Goal: Information Seeking & Learning: Learn about a topic

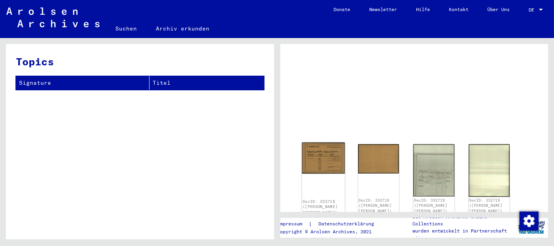
click at [321, 159] on img at bounding box center [323, 157] width 43 height 31
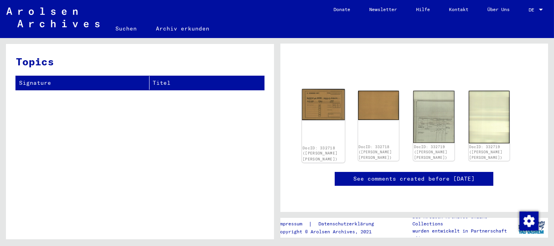
scroll to position [75, 0]
click at [320, 92] on img at bounding box center [323, 104] width 43 height 31
click at [321, 89] on img at bounding box center [323, 104] width 43 height 31
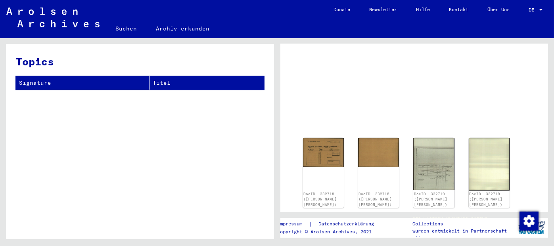
scroll to position [0, 0]
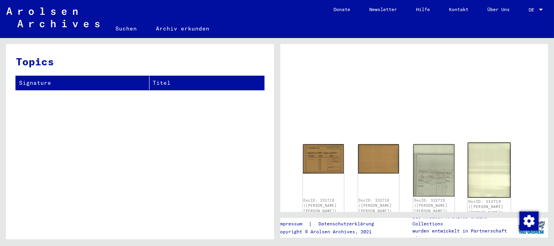
click at [485, 157] on img at bounding box center [488, 169] width 43 height 55
click at [428, 166] on img at bounding box center [433, 169] width 43 height 55
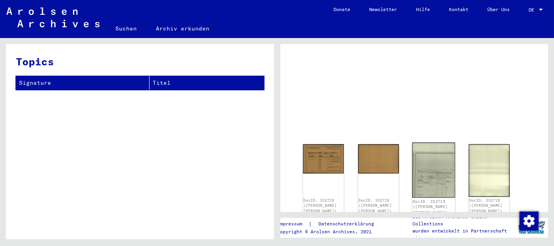
click at [428, 166] on img at bounding box center [433, 169] width 43 height 55
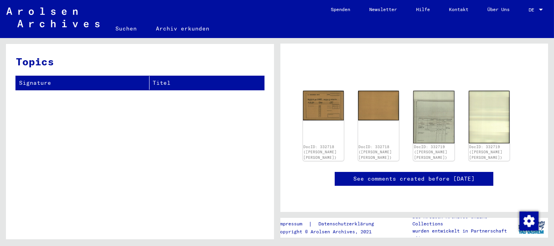
scroll to position [56, 0]
click at [424, 125] on img at bounding box center [433, 117] width 41 height 53
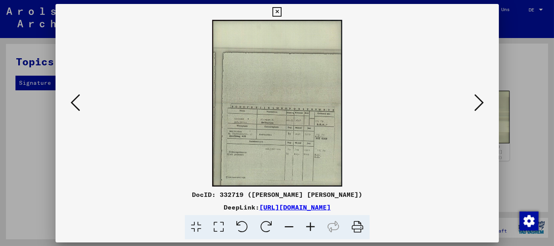
click at [424, 125] on img at bounding box center [276, 103] width 389 height 167
click at [310, 225] on icon at bounding box center [310, 227] width 21 height 24
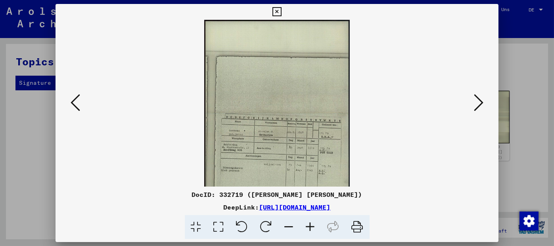
click at [310, 225] on icon at bounding box center [310, 227] width 21 height 24
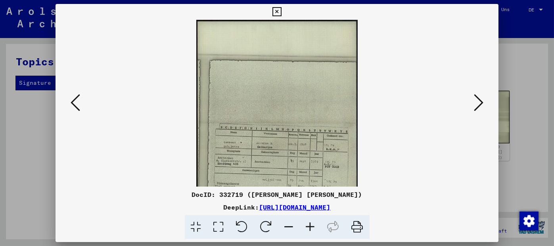
click at [310, 225] on icon at bounding box center [310, 227] width 21 height 24
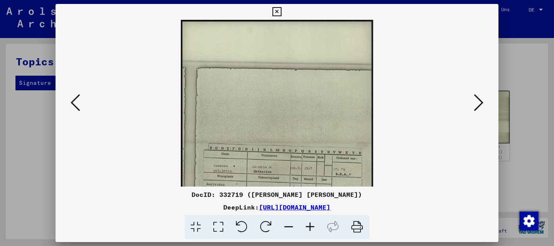
click at [310, 225] on icon at bounding box center [310, 227] width 21 height 24
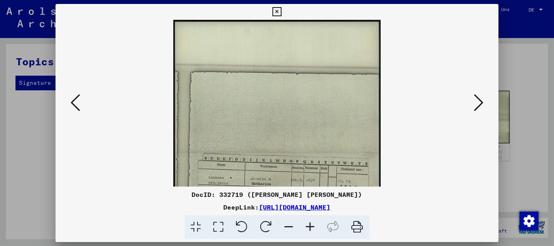
click at [310, 225] on icon at bounding box center [310, 227] width 21 height 24
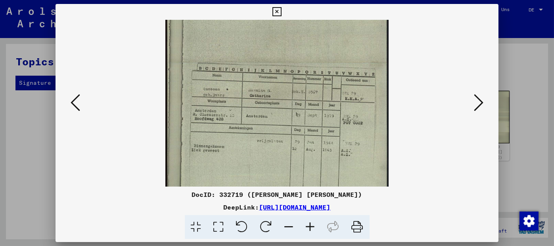
scroll to position [103, 0]
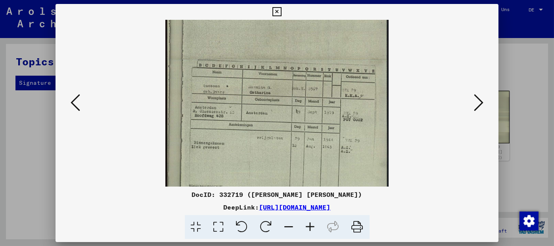
drag, startPoint x: 293, startPoint y: 155, endPoint x: 282, endPoint y: 50, distance: 105.6
click at [282, 50] on img at bounding box center [276, 59] width 223 height 286
click at [312, 227] on icon at bounding box center [310, 227] width 21 height 24
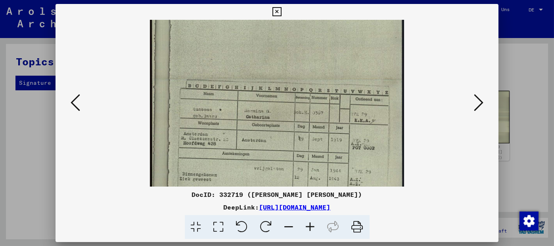
click at [312, 227] on icon at bounding box center [310, 227] width 21 height 24
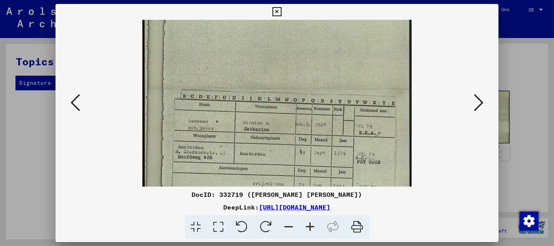
click at [312, 227] on icon at bounding box center [310, 227] width 21 height 24
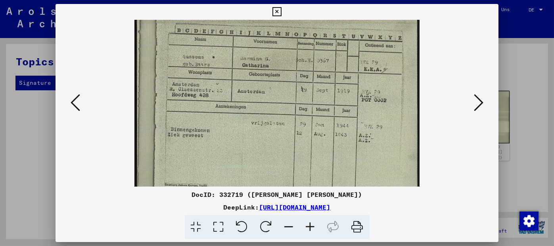
drag, startPoint x: 303, startPoint y: 167, endPoint x: 301, endPoint y: 91, distance: 76.1
click at [301, 91] on img at bounding box center [276, 22] width 284 height 365
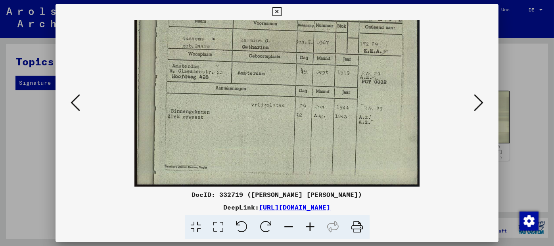
drag, startPoint x: 288, startPoint y: 157, endPoint x: 288, endPoint y: 118, distance: 38.4
click at [288, 118] on img at bounding box center [276, 4] width 284 height 365
click at [76, 102] on icon at bounding box center [76, 102] width 10 height 19
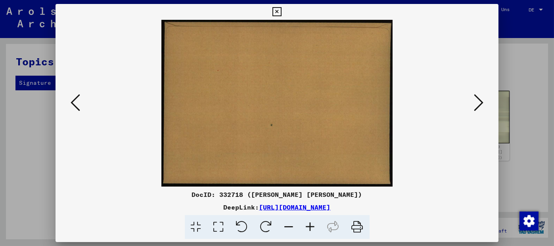
click at [76, 102] on icon at bounding box center [76, 102] width 10 height 19
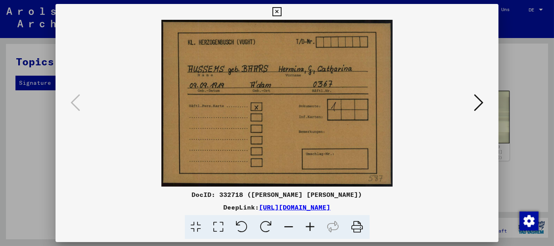
click at [475, 103] on icon at bounding box center [478, 102] width 10 height 19
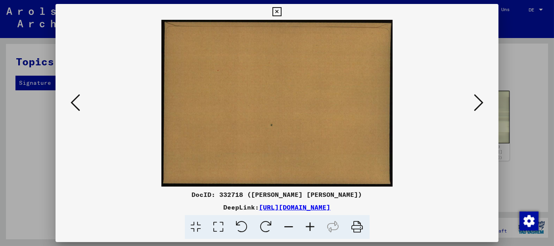
click at [475, 103] on icon at bounding box center [478, 102] width 10 height 19
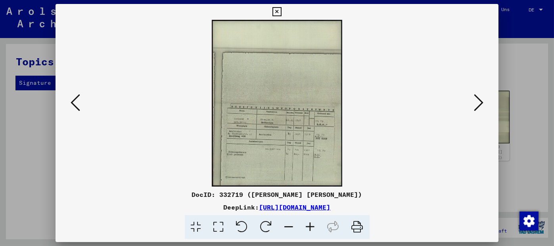
click at [475, 103] on icon at bounding box center [478, 102] width 10 height 19
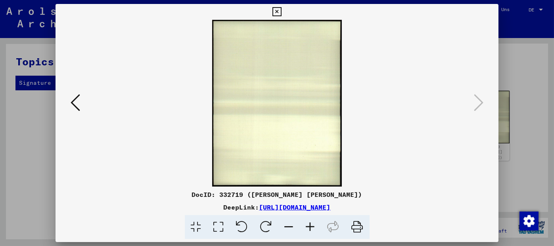
click at [73, 107] on icon at bounding box center [76, 102] width 10 height 19
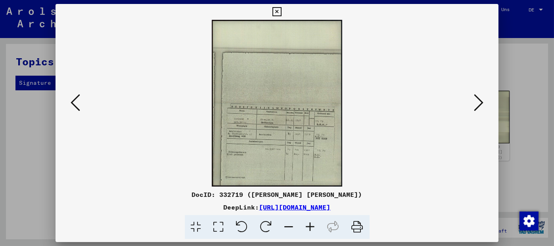
click at [306, 231] on icon at bounding box center [310, 227] width 21 height 24
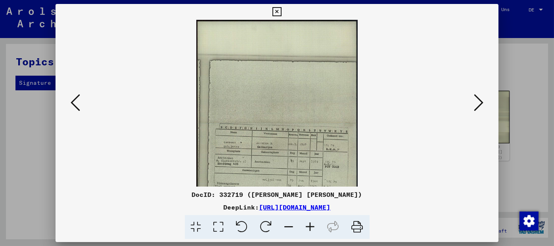
click at [306, 231] on icon at bounding box center [310, 227] width 21 height 24
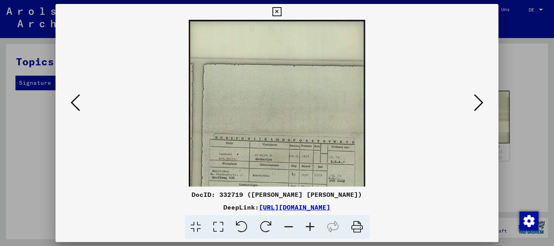
click at [306, 231] on icon at bounding box center [310, 227] width 21 height 24
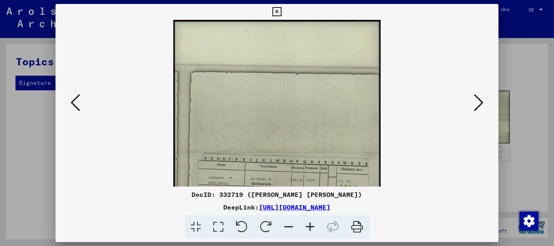
click at [306, 231] on icon at bounding box center [310, 227] width 21 height 24
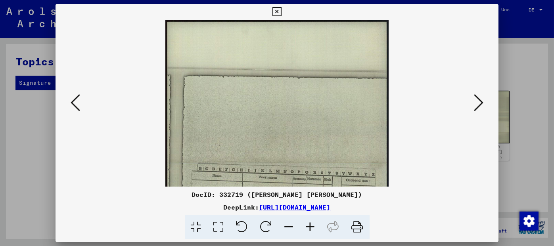
click at [306, 231] on icon at bounding box center [310, 227] width 21 height 24
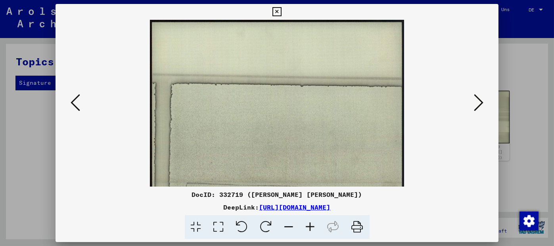
click at [306, 231] on icon at bounding box center [310, 227] width 21 height 24
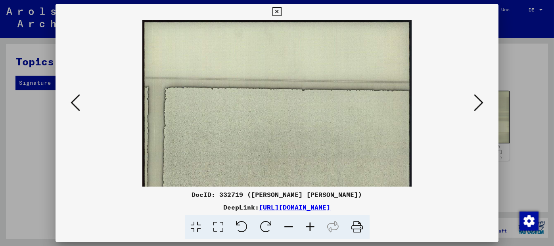
click at [306, 231] on icon at bounding box center [310, 227] width 21 height 24
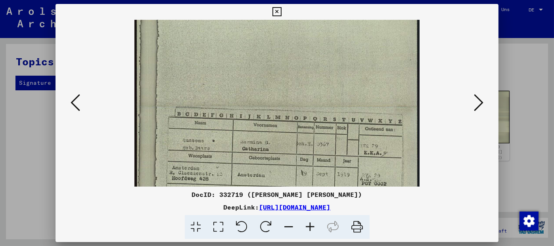
scroll to position [116, 0]
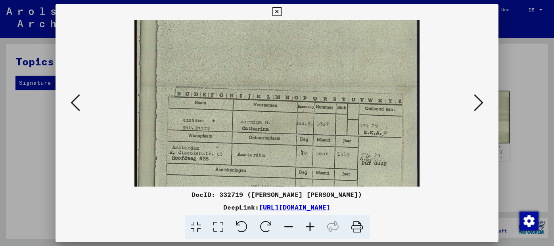
drag, startPoint x: 277, startPoint y: 137, endPoint x: 255, endPoint y: 21, distance: 118.7
click at [255, 21] on img at bounding box center [276, 86] width 284 height 365
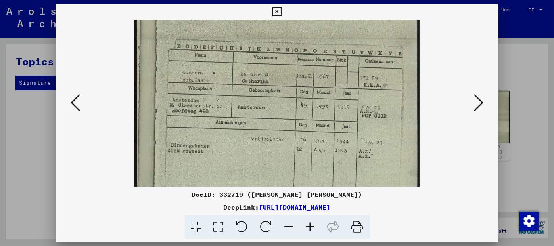
scroll to position [181, 0]
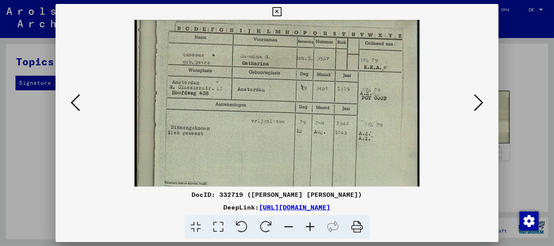
drag, startPoint x: 273, startPoint y: 145, endPoint x: 267, endPoint y: 80, distance: 66.1
click at [267, 80] on img at bounding box center [276, 20] width 284 height 365
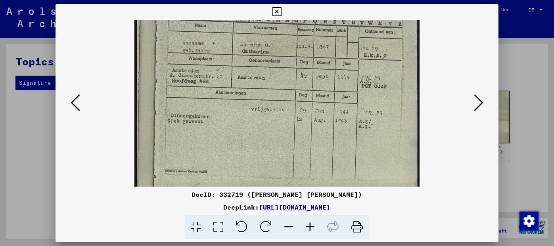
scroll to position [198, 0]
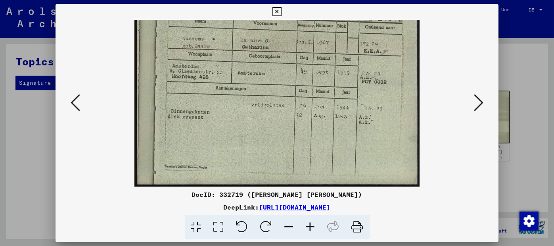
drag, startPoint x: 269, startPoint y: 132, endPoint x: 271, endPoint y: 109, distance: 22.3
click at [271, 109] on img at bounding box center [276, 4] width 284 height 365
drag, startPoint x: 271, startPoint y: 109, endPoint x: 272, endPoint y: 98, distance: 11.1
click at [272, 98] on img at bounding box center [276, 4] width 284 height 365
click at [309, 227] on icon at bounding box center [310, 227] width 21 height 24
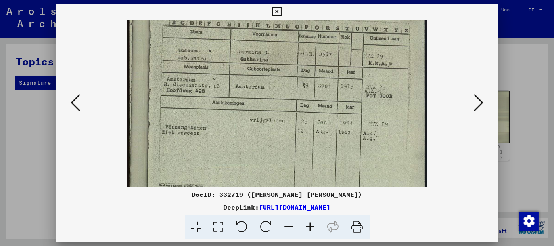
click at [309, 227] on icon at bounding box center [310, 227] width 21 height 24
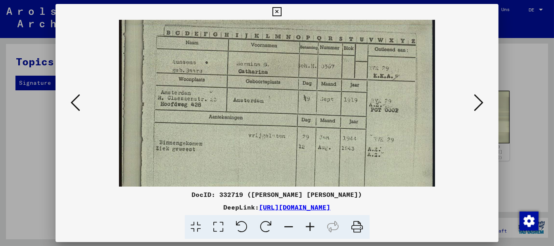
click at [309, 227] on icon at bounding box center [310, 227] width 21 height 24
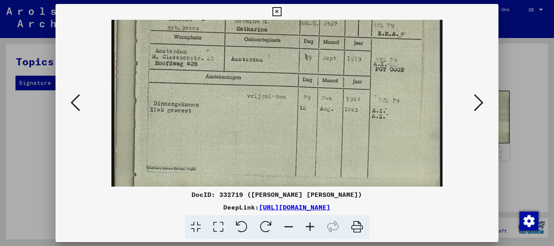
scroll to position [254, 0]
drag, startPoint x: 270, startPoint y: 147, endPoint x: 273, endPoint y: 91, distance: 56.3
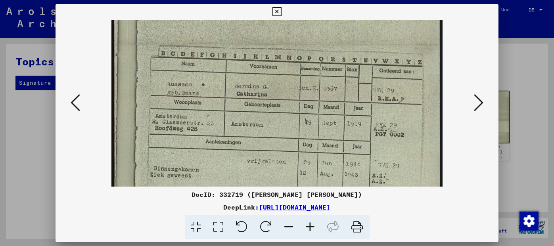
scroll to position [186, 0]
drag, startPoint x: 273, startPoint y: 91, endPoint x: 268, endPoint y: 158, distance: 67.5
click at [268, 158] on img at bounding box center [276, 46] width 331 height 424
click at [76, 103] on icon at bounding box center [76, 102] width 10 height 19
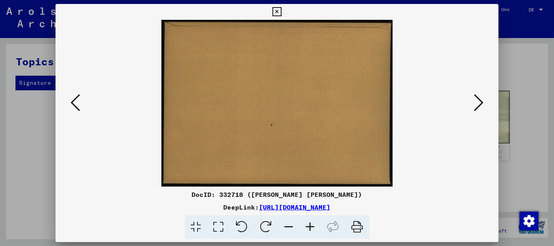
click at [76, 103] on icon at bounding box center [76, 102] width 10 height 19
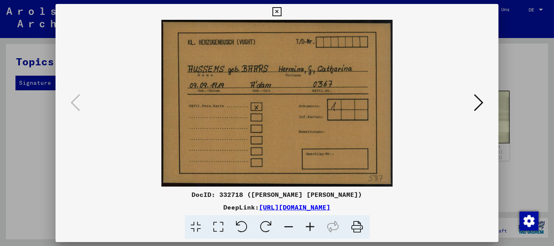
click at [514, 78] on div at bounding box center [277, 123] width 554 height 246
